Goal: Information Seeking & Learning: Understand process/instructions

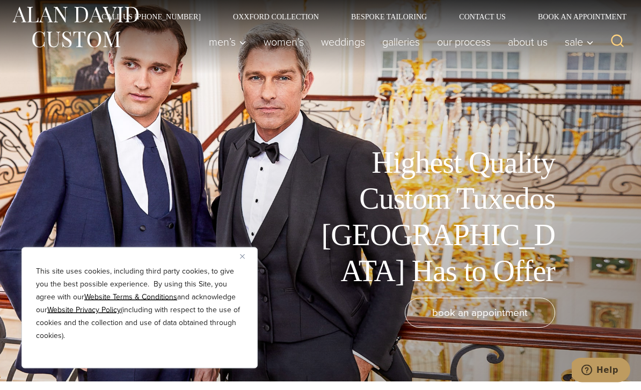
scroll to position [9, 0]
click at [238, 292] on div "This site uses cookies, including third party cookies, to give you the best pos…" at bounding box center [139, 308] width 236 height 121
click at [242, 259] on img "Close" at bounding box center [242, 257] width 5 height 5
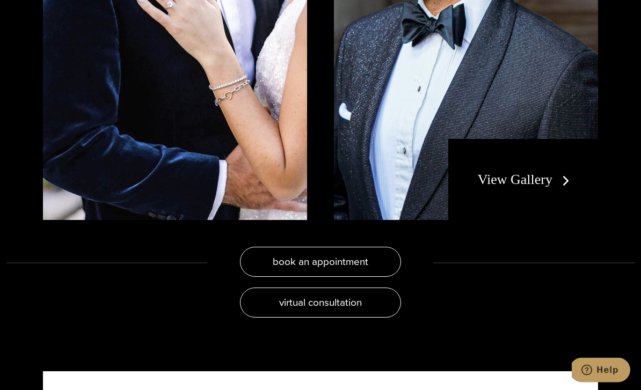
scroll to position [2011, 0]
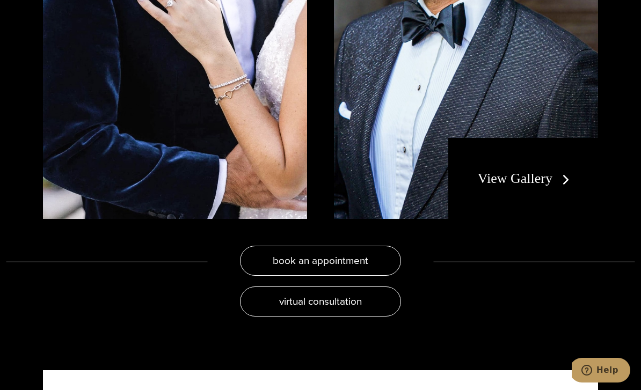
click at [562, 172] on link "View Gallery" at bounding box center [526, 179] width 96 height 16
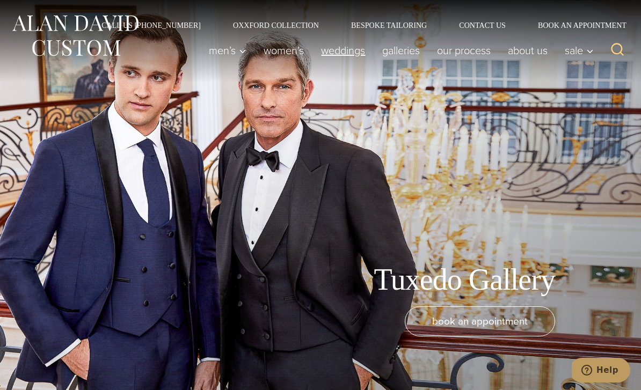
click at [344, 55] on link "weddings" at bounding box center [343, 50] width 61 height 21
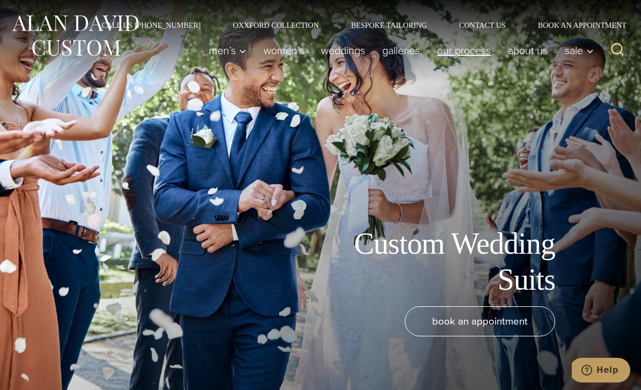
click at [467, 54] on link "Our Process" at bounding box center [464, 50] width 71 height 21
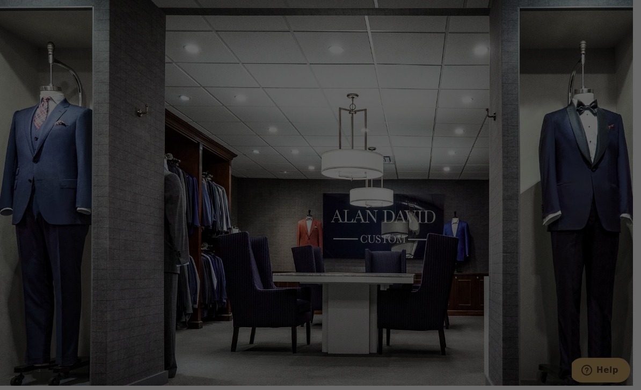
scroll to position [2674, 0]
